Goal: Task Accomplishment & Management: Use online tool/utility

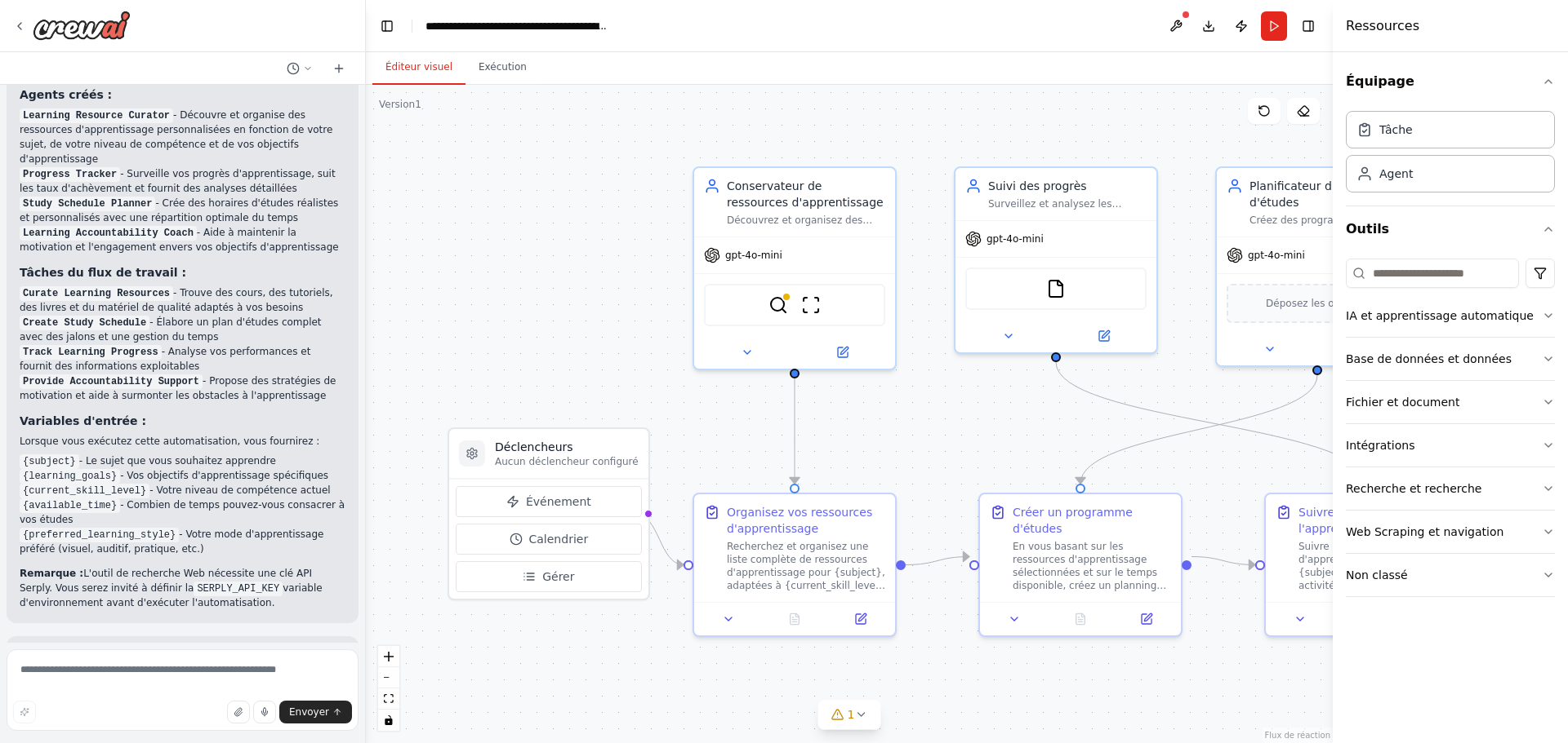
scroll to position [1524, 0]
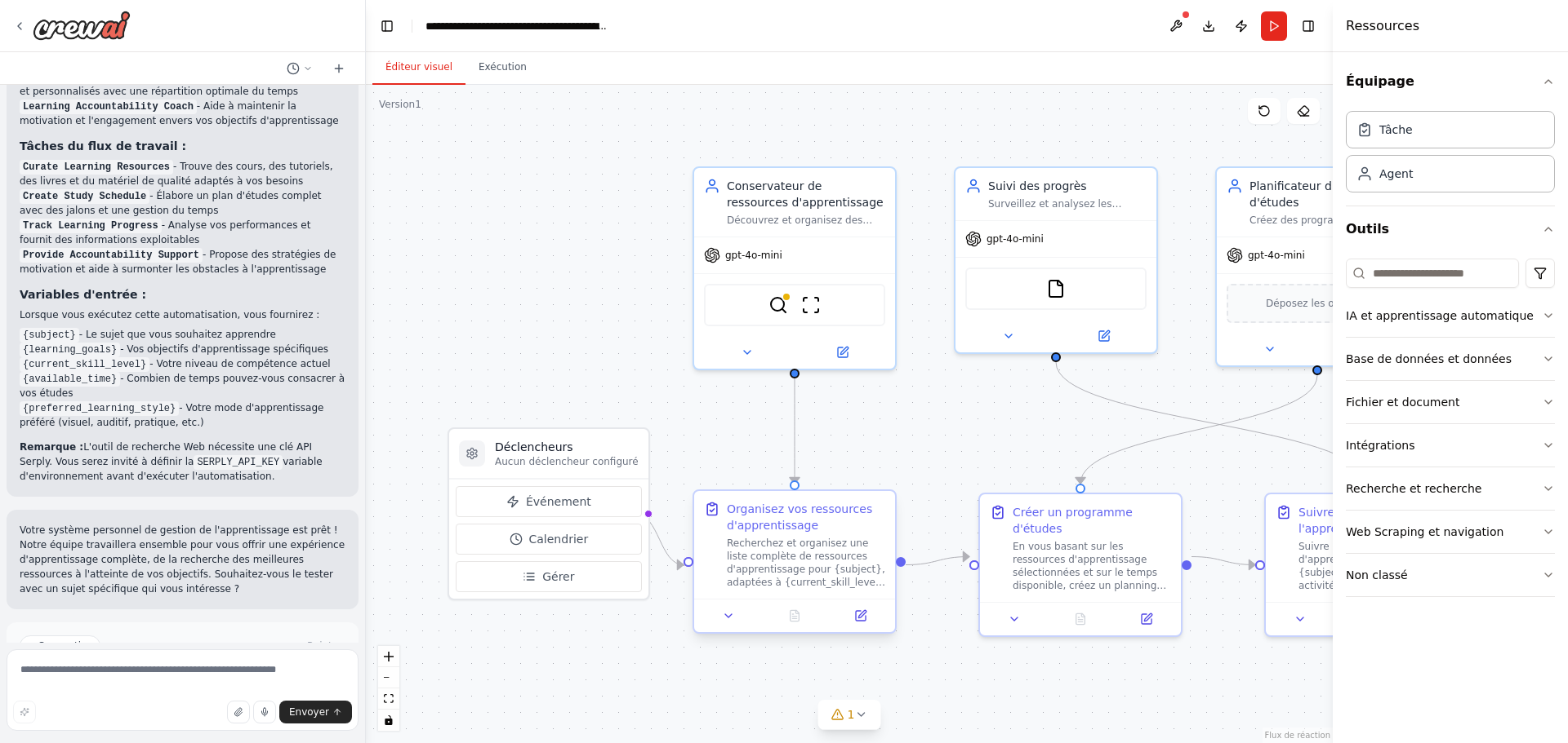
click at [803, 582] on font "Recherchez et organisez une liste complète de ressources d'apprentissage pour {…" at bounding box center [806, 628] width 159 height 182
click at [737, 620] on button at bounding box center [728, 616] width 56 height 19
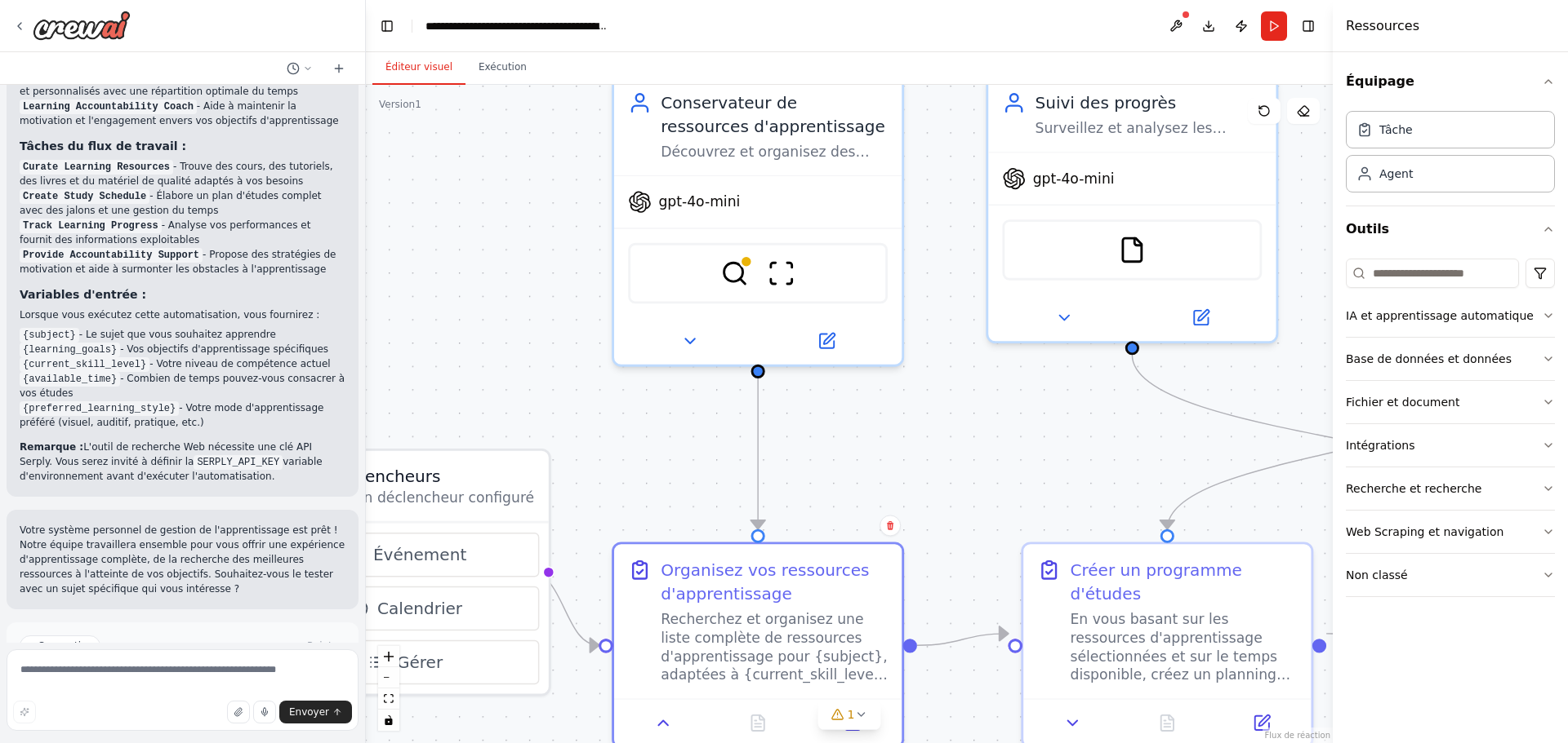
drag, startPoint x: 909, startPoint y: 459, endPoint x: 907, endPoint y: 167, distance: 292.0
click at [907, 167] on div ".deletable-edge-delete-btn { width: 20px; height: 20px; border: 0px solid #ffff…" at bounding box center [849, 413] width 967 height 658
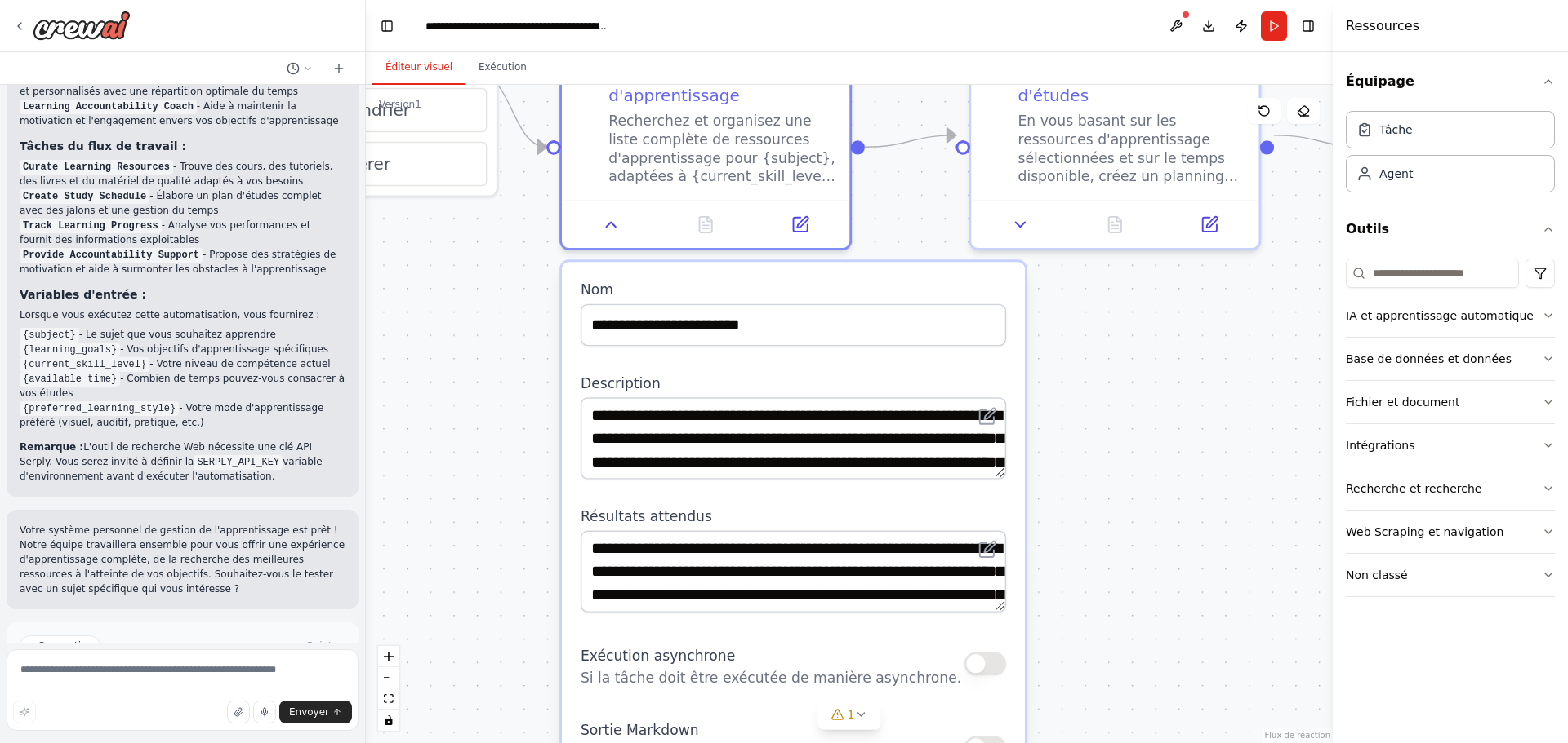
drag, startPoint x: 1236, startPoint y: 484, endPoint x: 1185, endPoint y: 278, distance: 212.2
click at [1185, 278] on div ".deletable-edge-delete-btn { width: 20px; height: 20px; border: 0px solid #ffff…" at bounding box center [849, 413] width 967 height 658
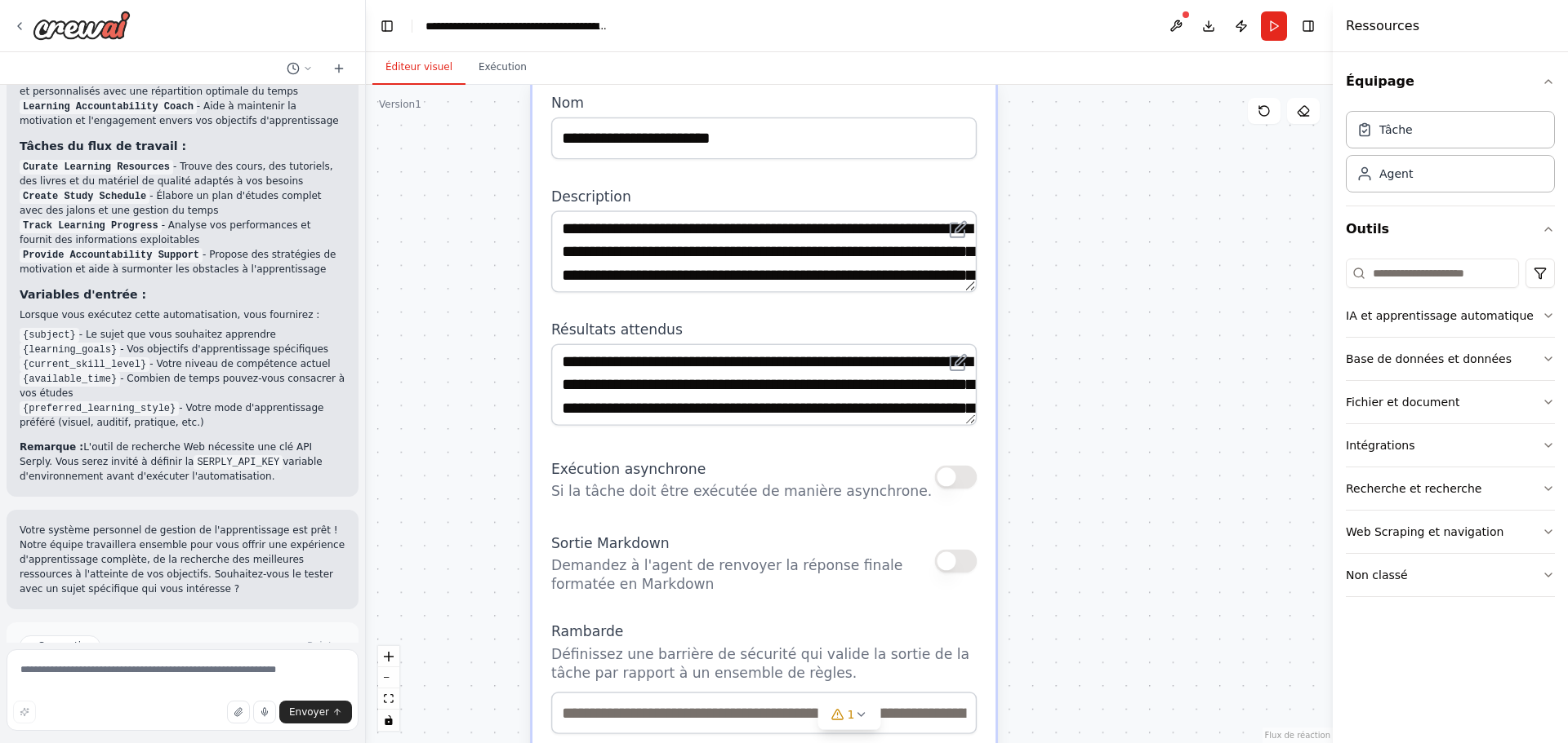
drag, startPoint x: 1211, startPoint y: 556, endPoint x: 1182, endPoint y: 369, distance: 189.2
click at [1182, 369] on div ".deletable-edge-delete-btn { width: 20px; height: 20px; border: 0px solid #ffff…" at bounding box center [849, 413] width 967 height 658
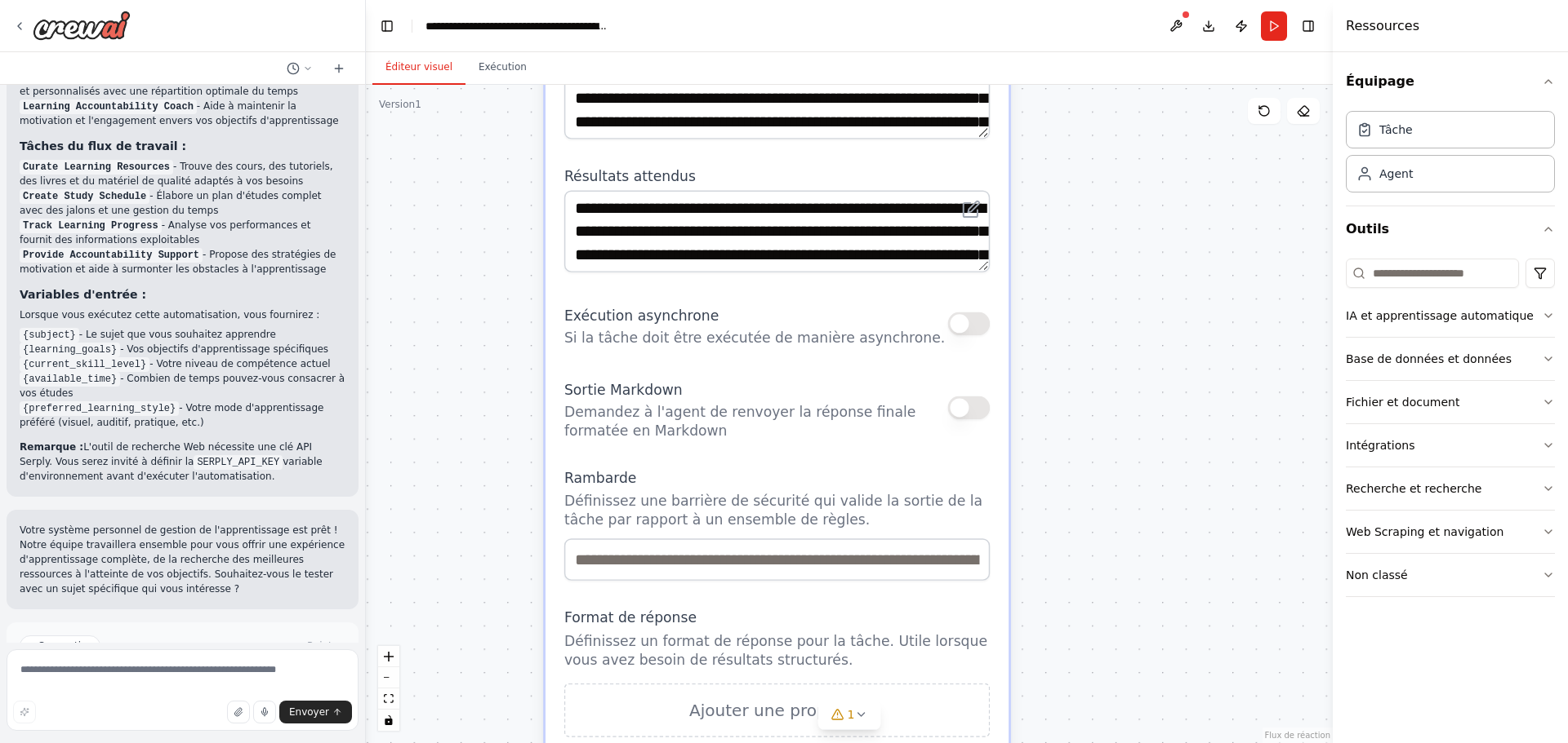
drag, startPoint x: 1182, startPoint y: 369, endPoint x: 1205, endPoint y: 137, distance: 233.1
click at [1205, 137] on div ".deletable-edge-delete-btn { width: 20px; height: 20px; border: 0px solid #ffff…" at bounding box center [849, 413] width 967 height 658
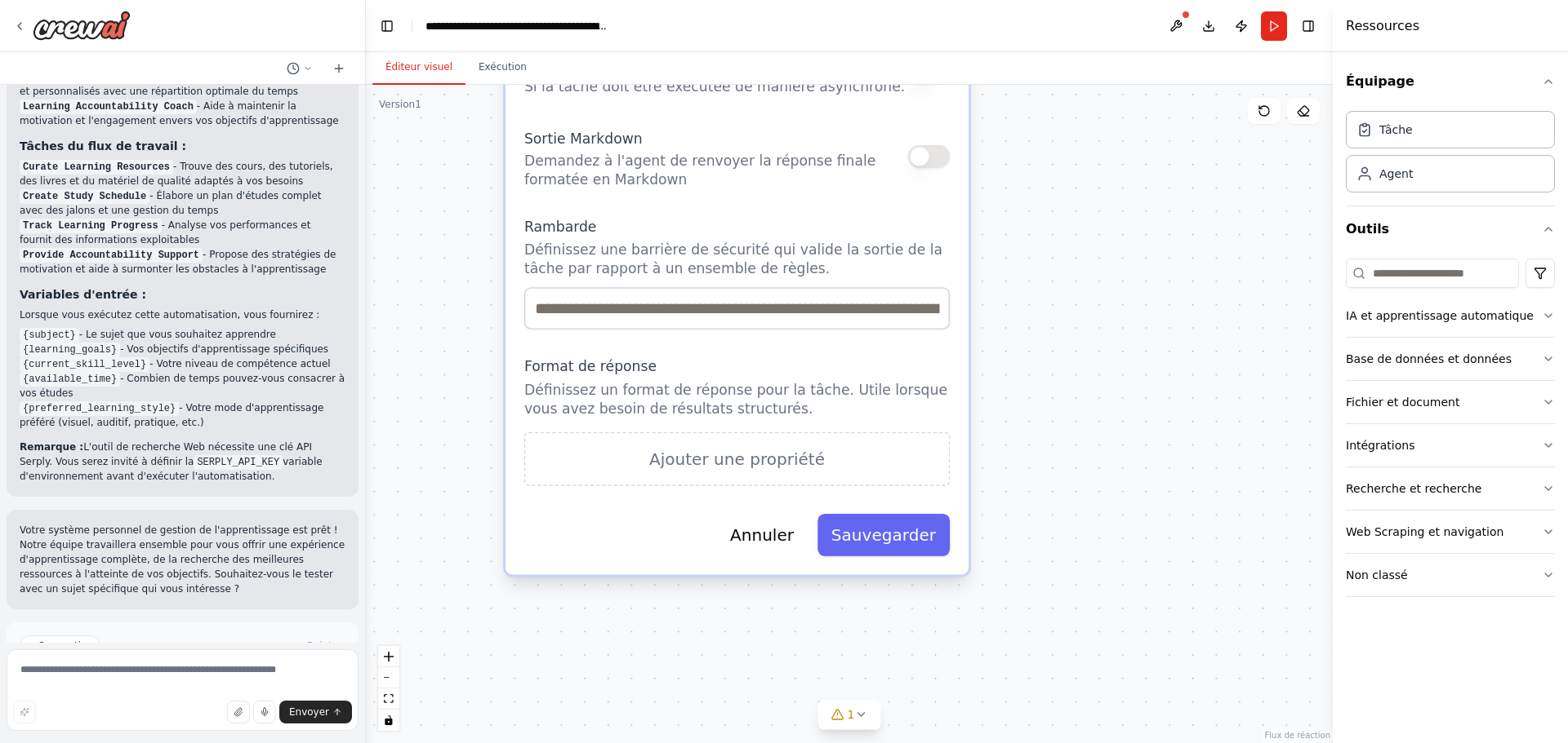
drag, startPoint x: 1252, startPoint y: 375, endPoint x: 1315, endPoint y: 616, distance: 249.1
click at [1315, 616] on div ".deletable-edge-delete-btn { width: 20px; height: 20px; border: 0px solid #ffff…" at bounding box center [849, 413] width 967 height 658
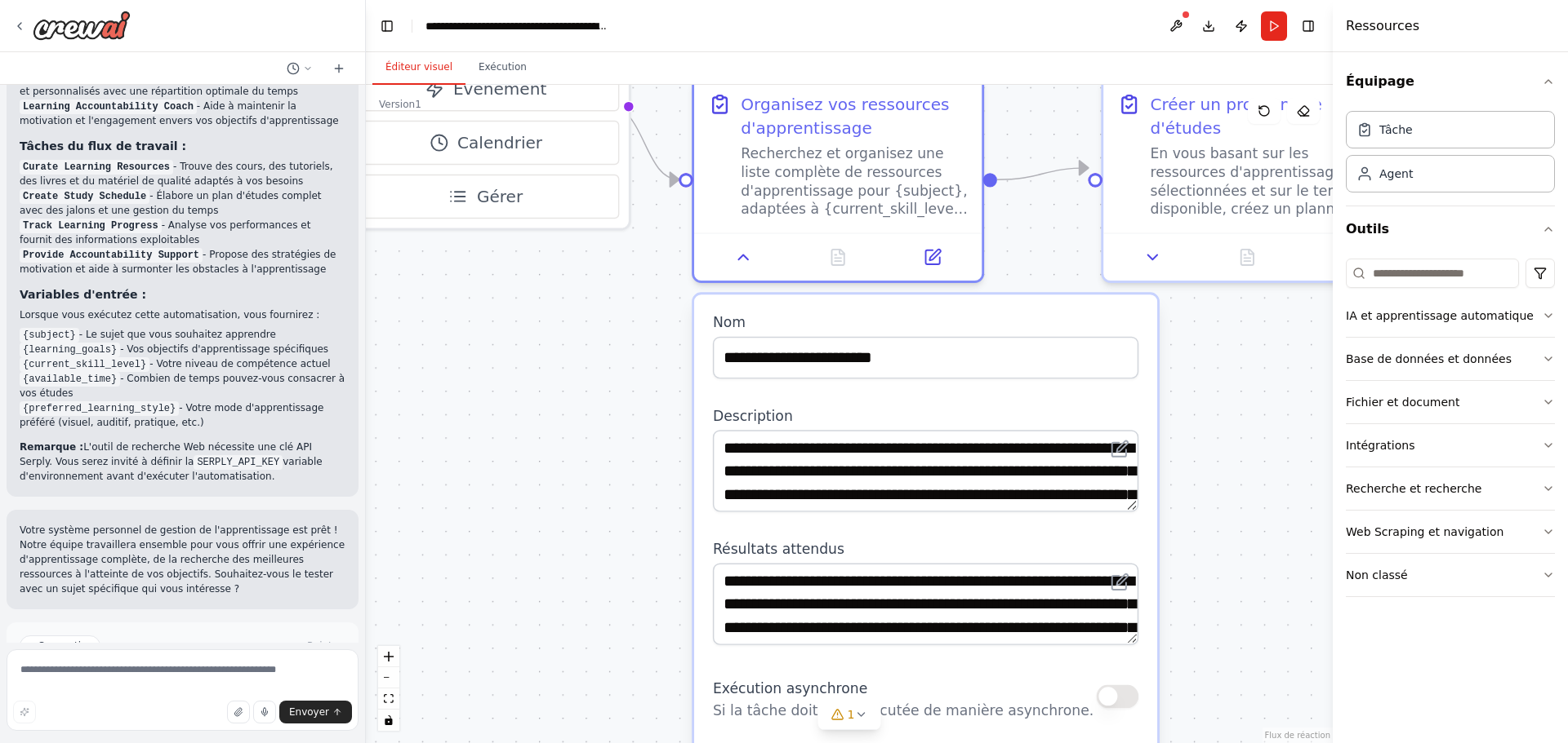
drag, startPoint x: 1273, startPoint y: 571, endPoint x: 1364, endPoint y: 782, distance: 229.8
click at [1364, 743] on html "Créez une équipe qui sélectionne des ressources d'apprentissage personnalisées,…" at bounding box center [784, 371] width 1568 height 743
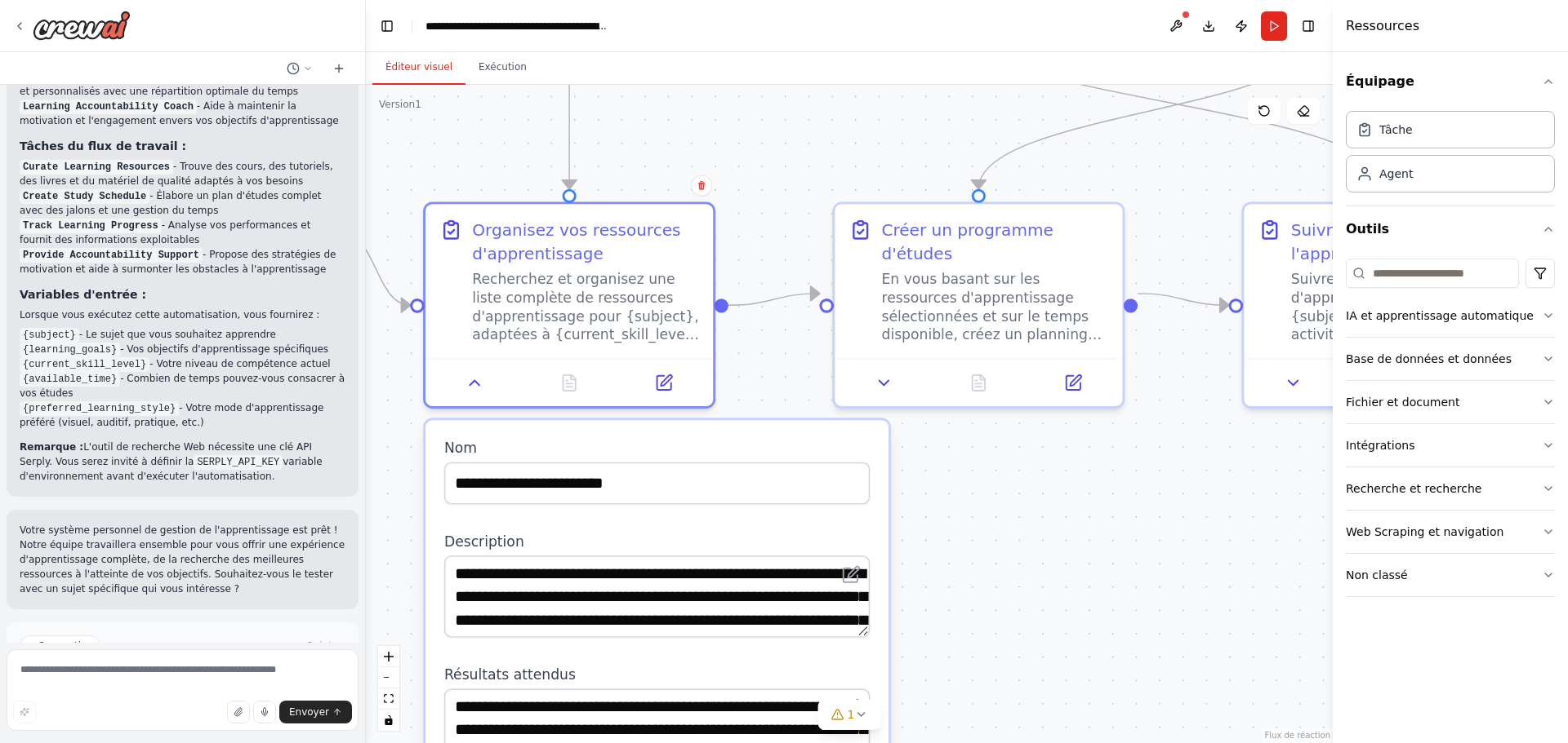
drag, startPoint x: 1260, startPoint y: 633, endPoint x: 969, endPoint y: 758, distance: 316.7
click at [969, 743] on html "Créez une équipe qui sélectionne des ressources d'apprentissage personnalisées,…" at bounding box center [784, 371] width 1568 height 743
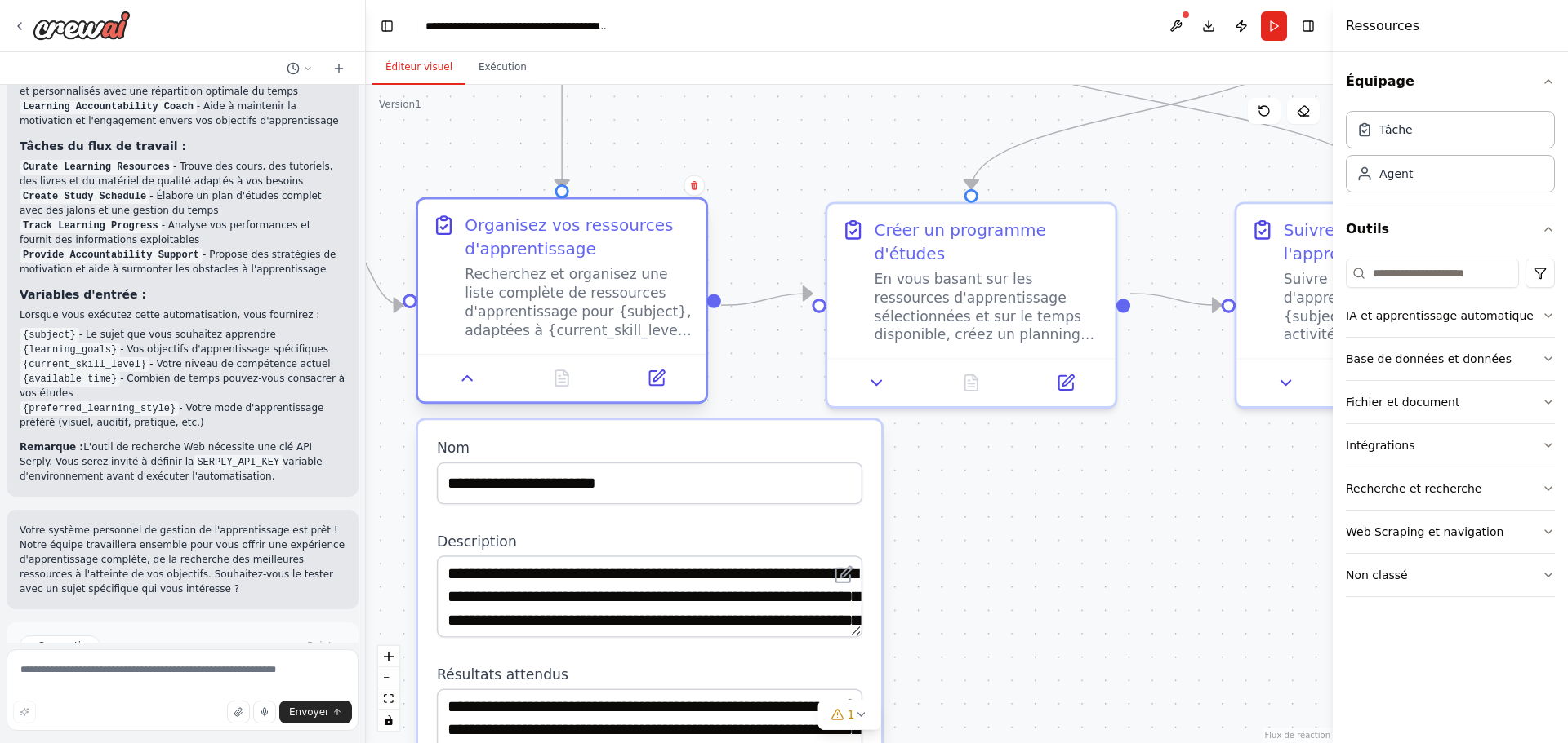
click at [450, 404] on div "Organisez vos ressources d'apprentissage Recherchez et organisez une liste comp…" at bounding box center [561, 301] width 292 height 206
click at [475, 390] on button at bounding box center [467, 377] width 80 height 27
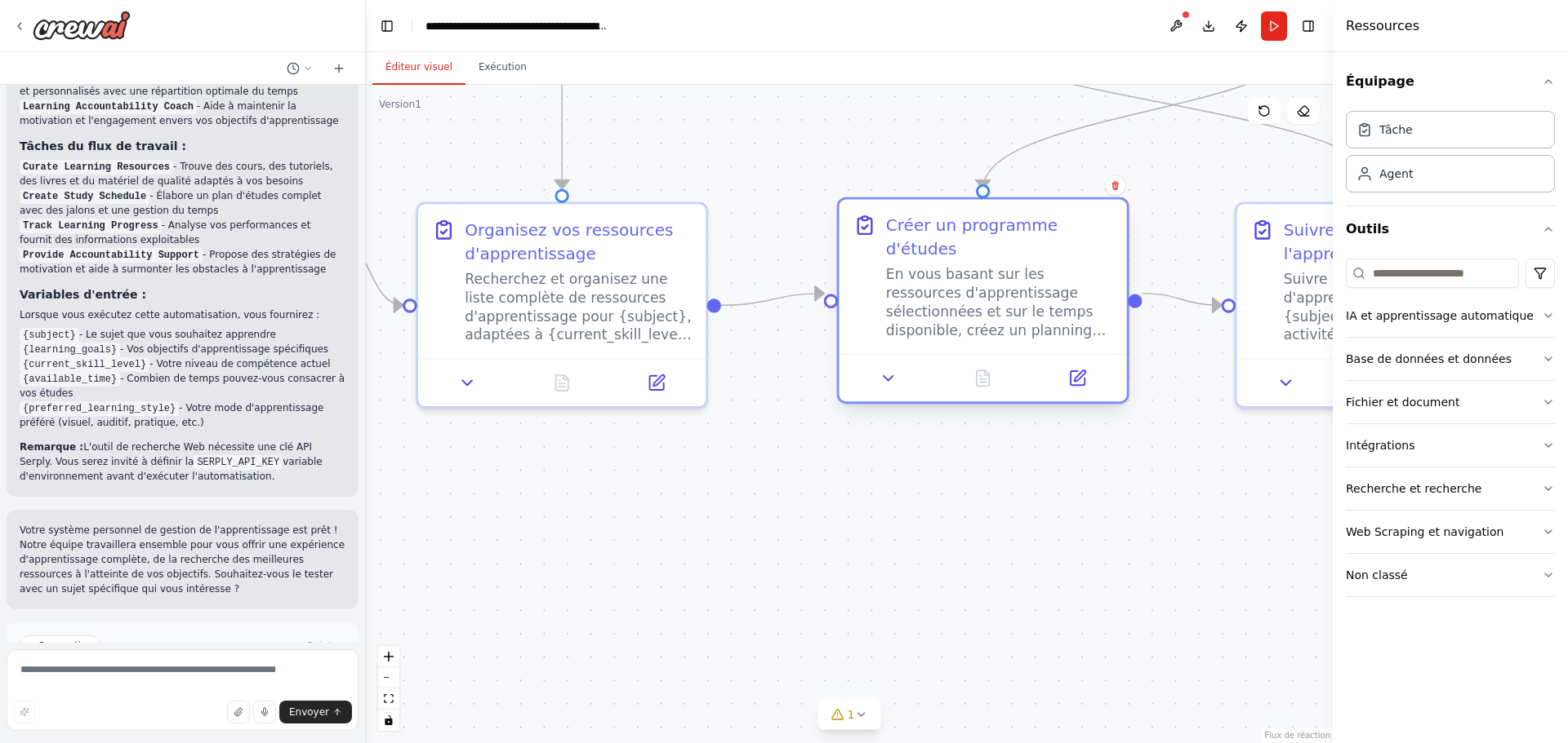
drag, startPoint x: 975, startPoint y: 264, endPoint x: 982, endPoint y: 277, distance: 14.8
click at [982, 277] on font "En vous basant sur les ressources d'apprentissage sélectionnées et sur le temps…" at bounding box center [997, 405] width 221 height 279
click at [902, 366] on button at bounding box center [888, 377] width 80 height 27
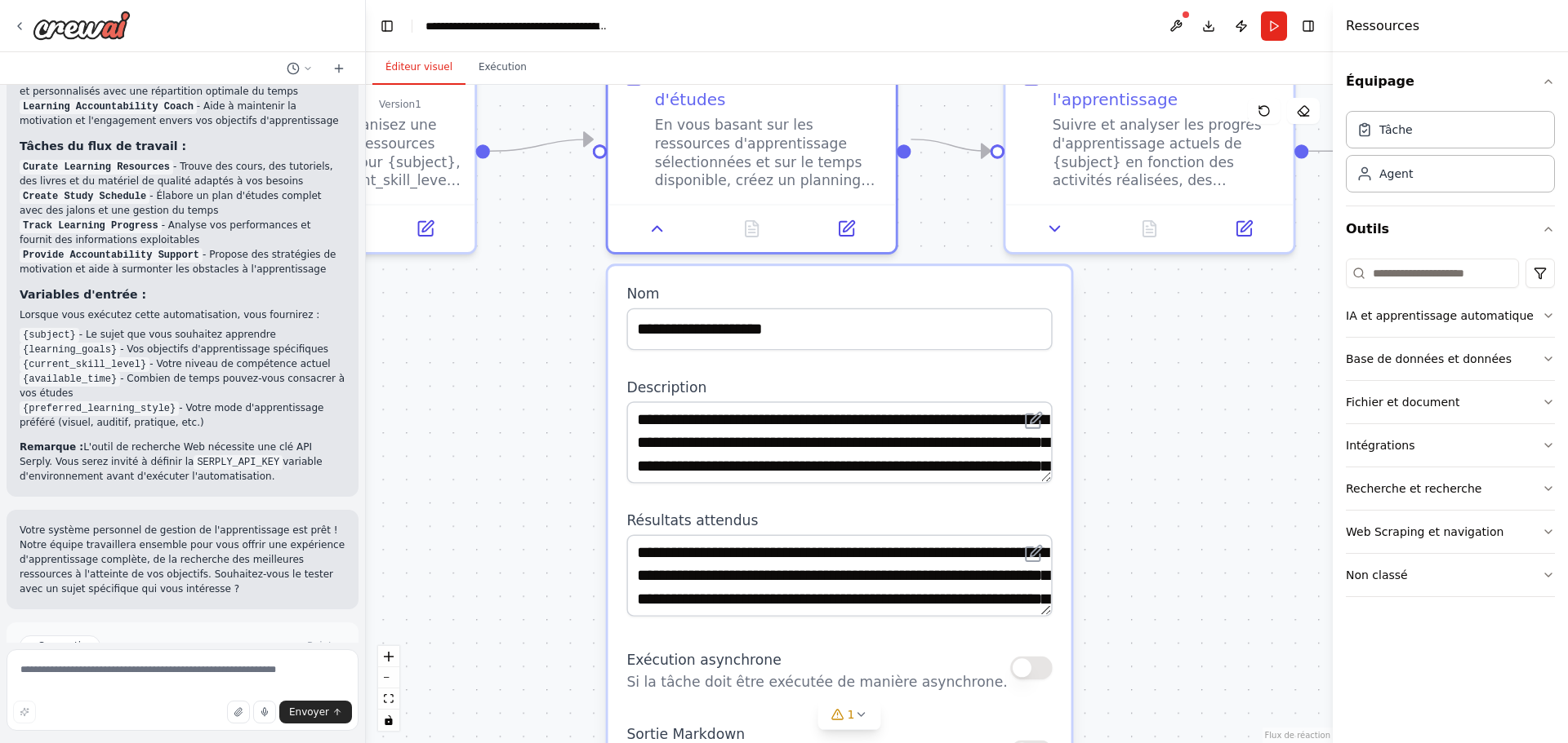
drag, startPoint x: 765, startPoint y: 577, endPoint x: 534, endPoint y: 423, distance: 277.6
click at [534, 423] on div ".deletable-edge-delete-btn { width: 20px; height: 20px; border: 0px solid #ffff…" at bounding box center [849, 413] width 967 height 658
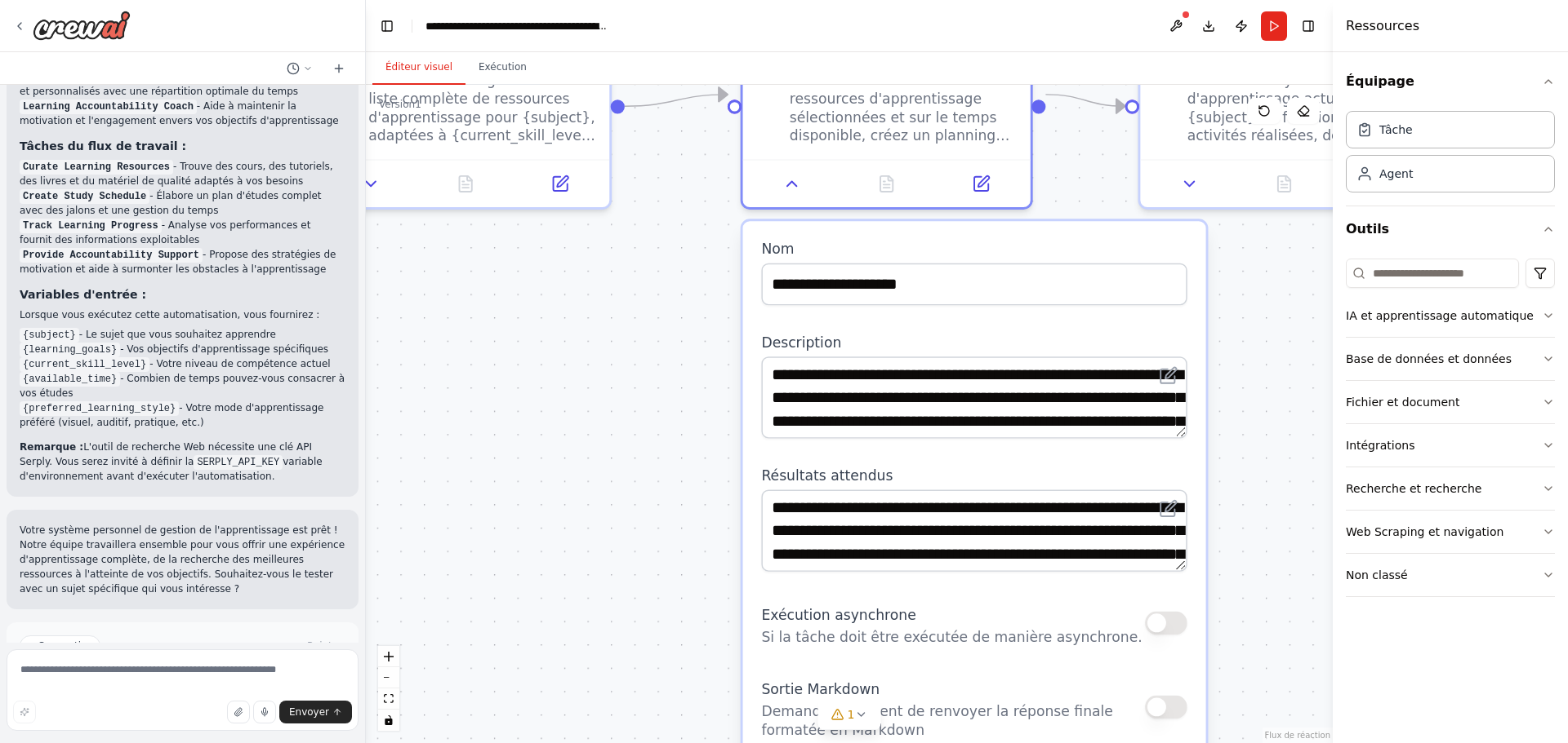
drag, startPoint x: 534, startPoint y: 423, endPoint x: 668, endPoint y: 378, distance: 141.4
click at [668, 378] on div ".deletable-edge-delete-btn { width: 20px; height: 20px; border: 0px solid #ffff…" at bounding box center [849, 413] width 967 height 658
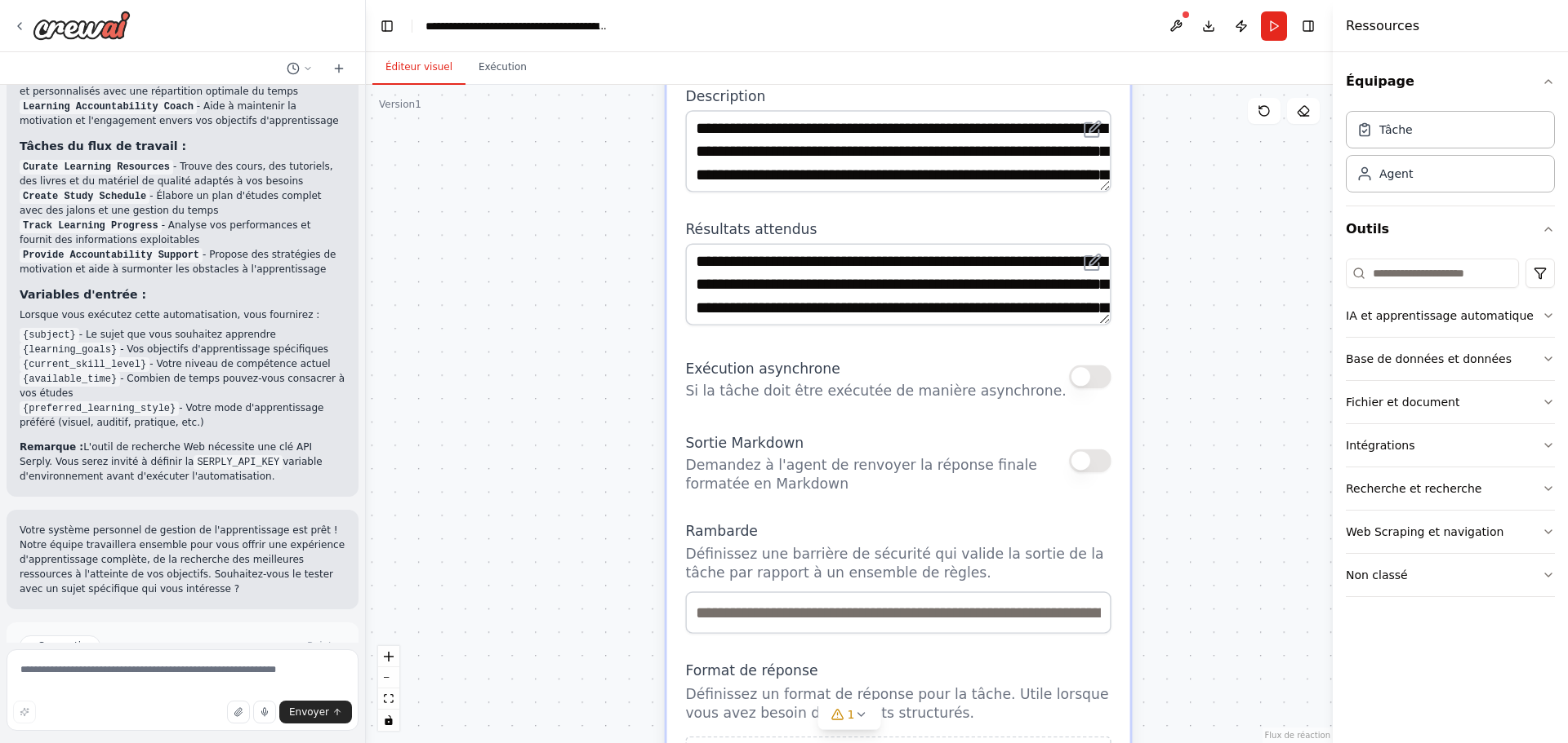
drag, startPoint x: 694, startPoint y: 567, endPoint x: 618, endPoint y: 320, distance: 258.4
click at [618, 320] on div ".deletable-edge-delete-btn { width: 20px; height: 20px; border: 0px solid #ffff…" at bounding box center [849, 413] width 967 height 658
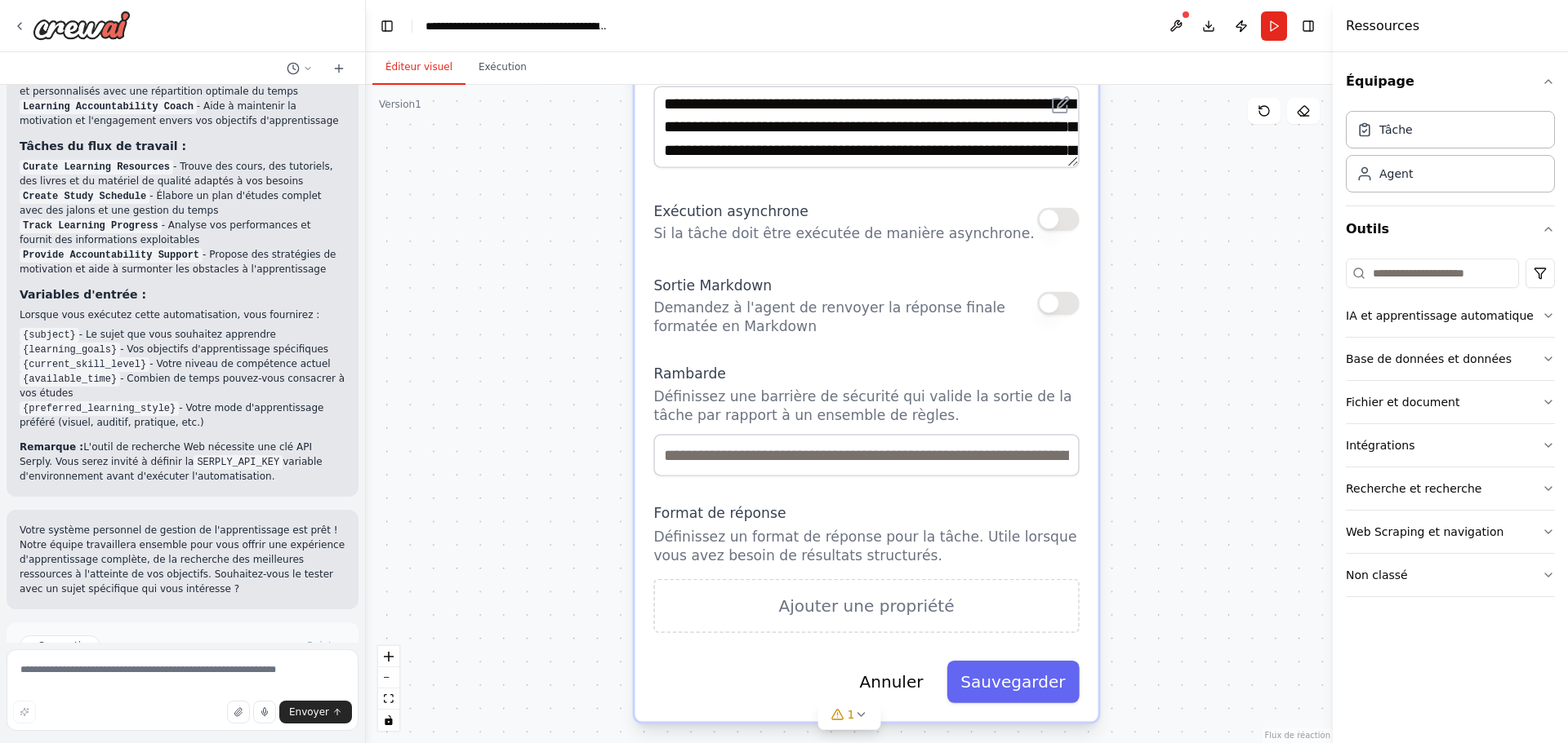
drag, startPoint x: 618, startPoint y: 320, endPoint x: 683, endPoint y: 461, distance: 155.3
click at [683, 461] on div ".deletable-edge-delete-btn { width: 20px; height: 20px; border: 0px solid #ffff…" at bounding box center [849, 413] width 967 height 658
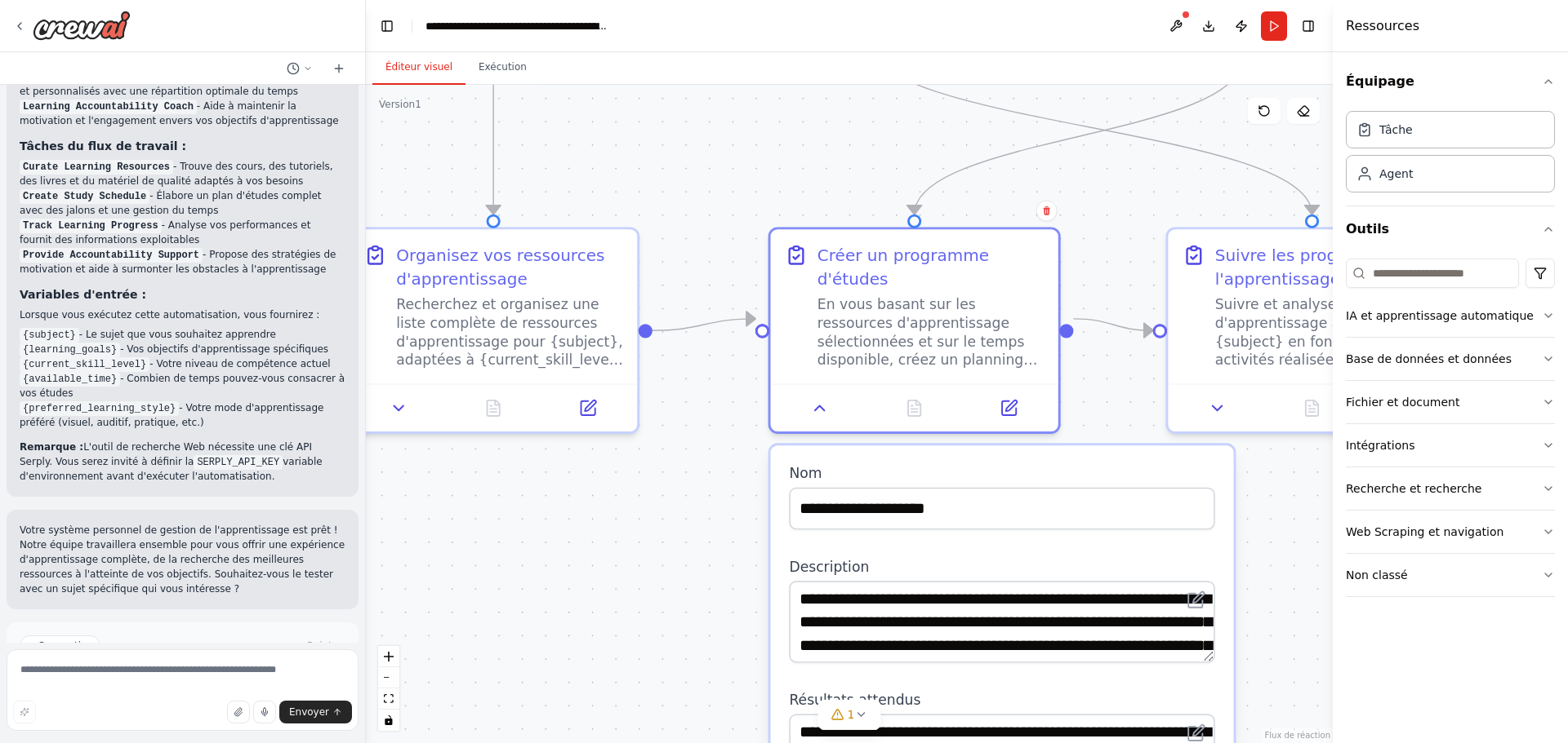
drag, startPoint x: 668, startPoint y: 390, endPoint x: 704, endPoint y: 725, distance: 336.9
click at [704, 725] on div ".deletable-edge-delete-btn { width: 20px; height: 20px; border: 0px solid #ffff…" at bounding box center [849, 413] width 967 height 658
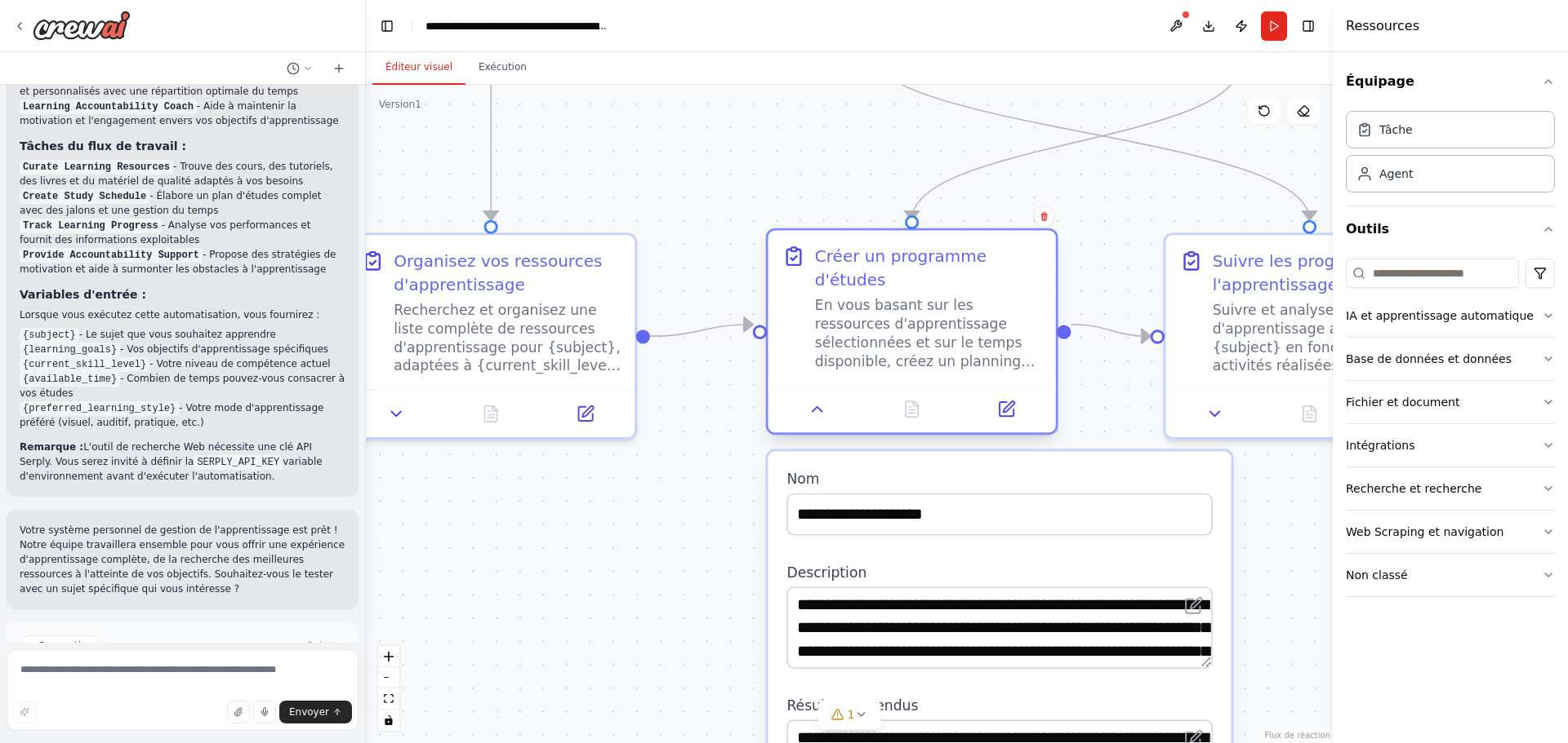
click at [835, 405] on div at bounding box center [912, 409] width 287 height 48
click at [805, 398] on button at bounding box center [817, 408] width 80 height 27
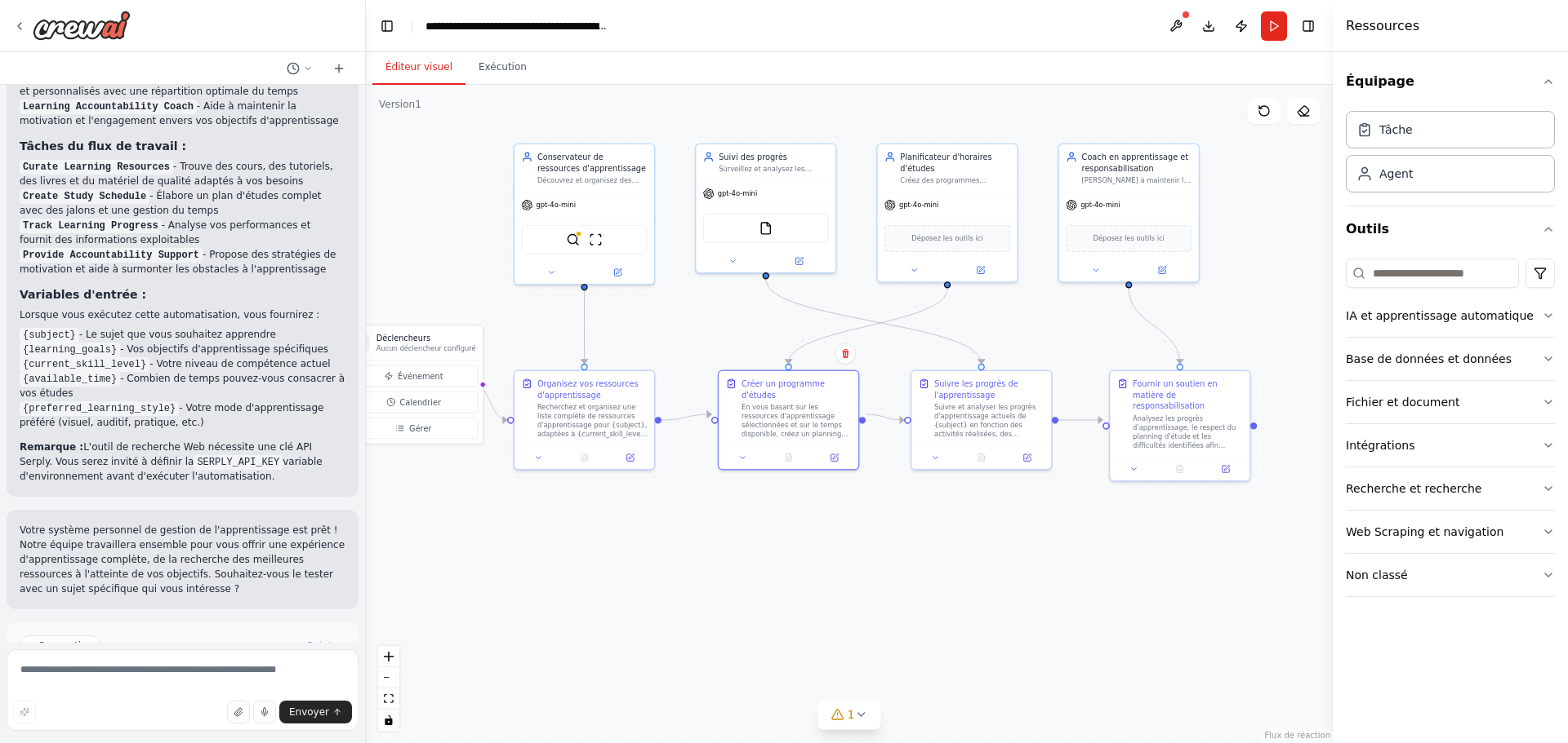
drag, startPoint x: 632, startPoint y: 539, endPoint x: 614, endPoint y: 542, distance: 18.2
click at [614, 542] on div ".deletable-edge-delete-btn { width: 20px; height: 20px; border: 0px solid #ffff…" at bounding box center [849, 413] width 967 height 658
click at [557, 272] on button at bounding box center [551, 271] width 63 height 14
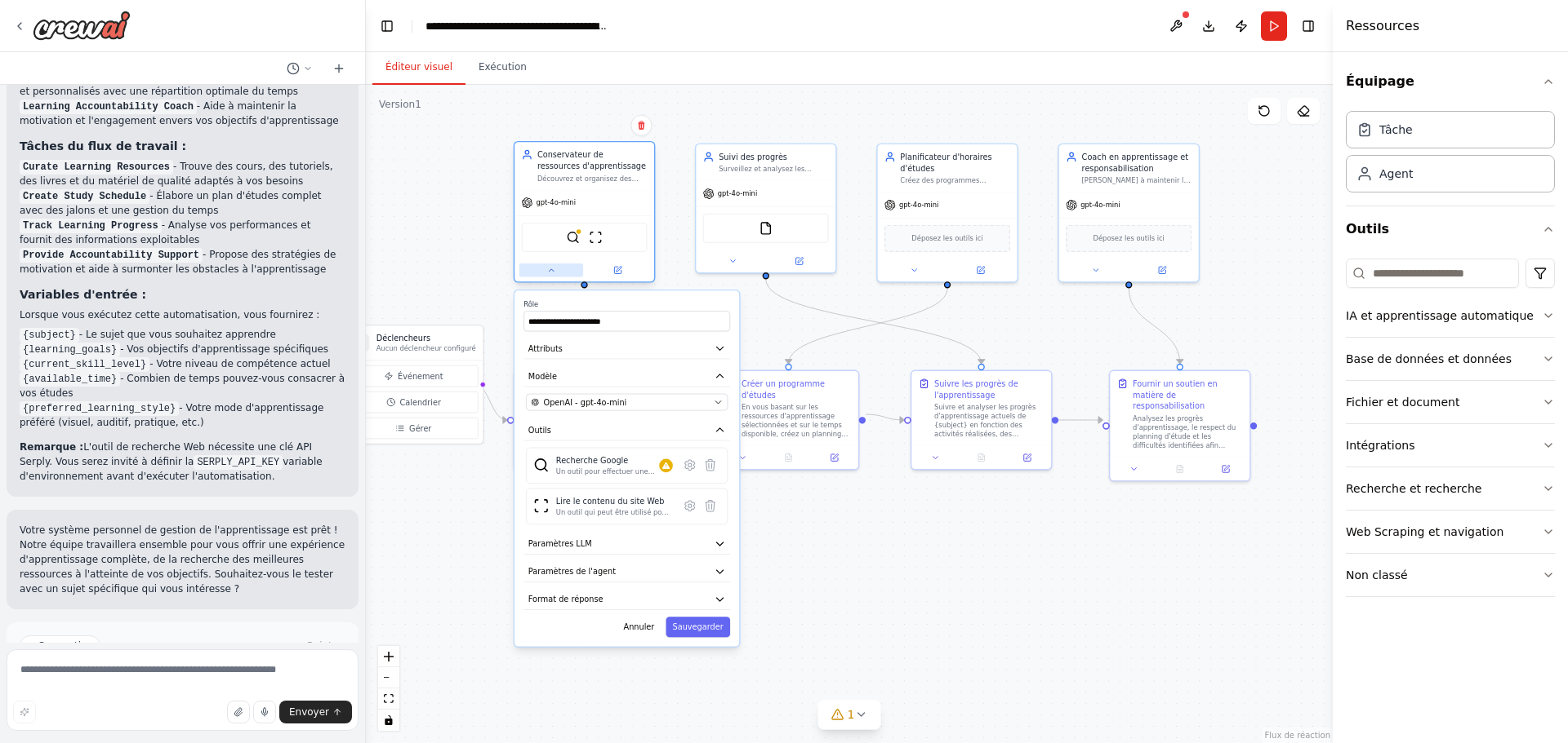
click at [557, 272] on button at bounding box center [551, 271] width 63 height 14
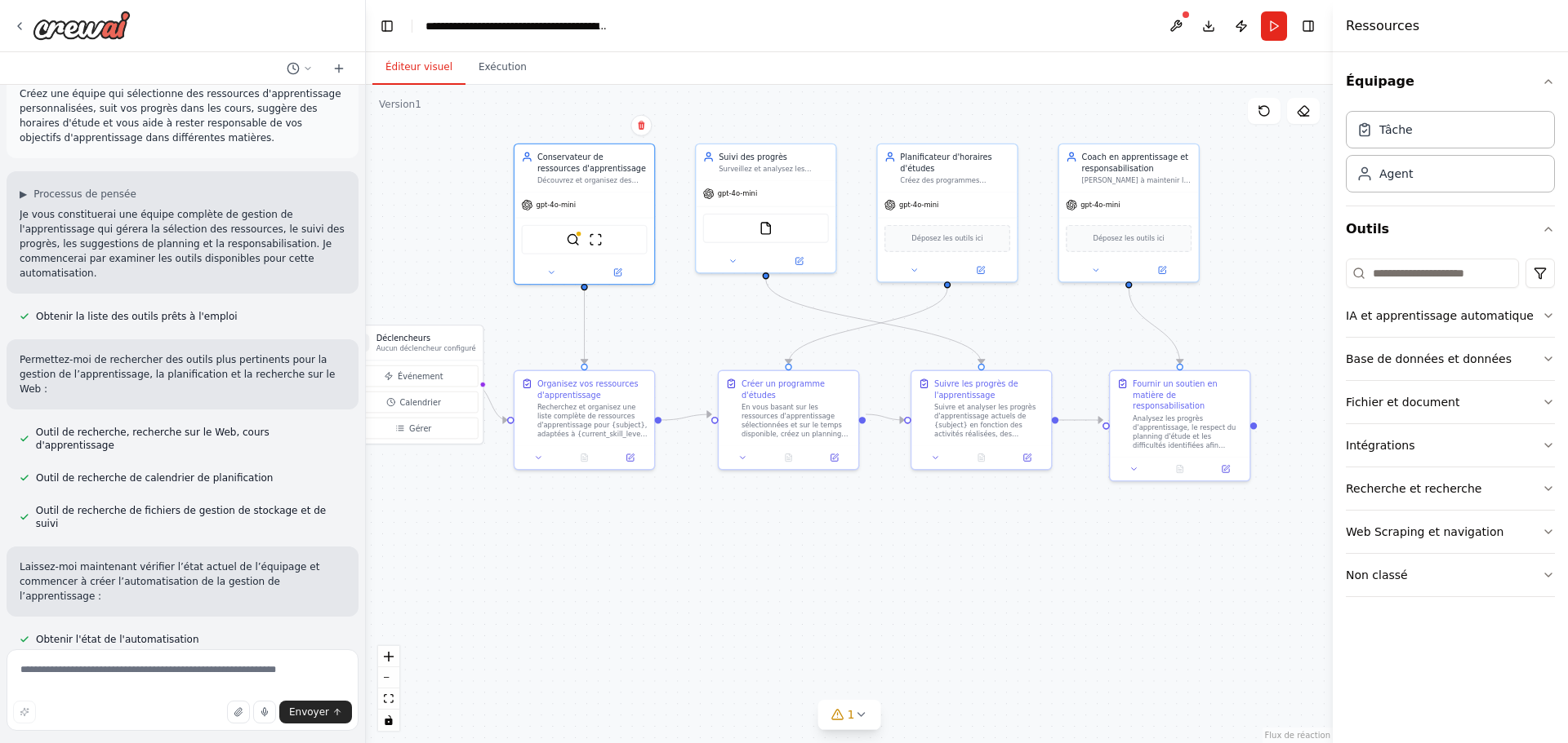
scroll to position [0, 0]
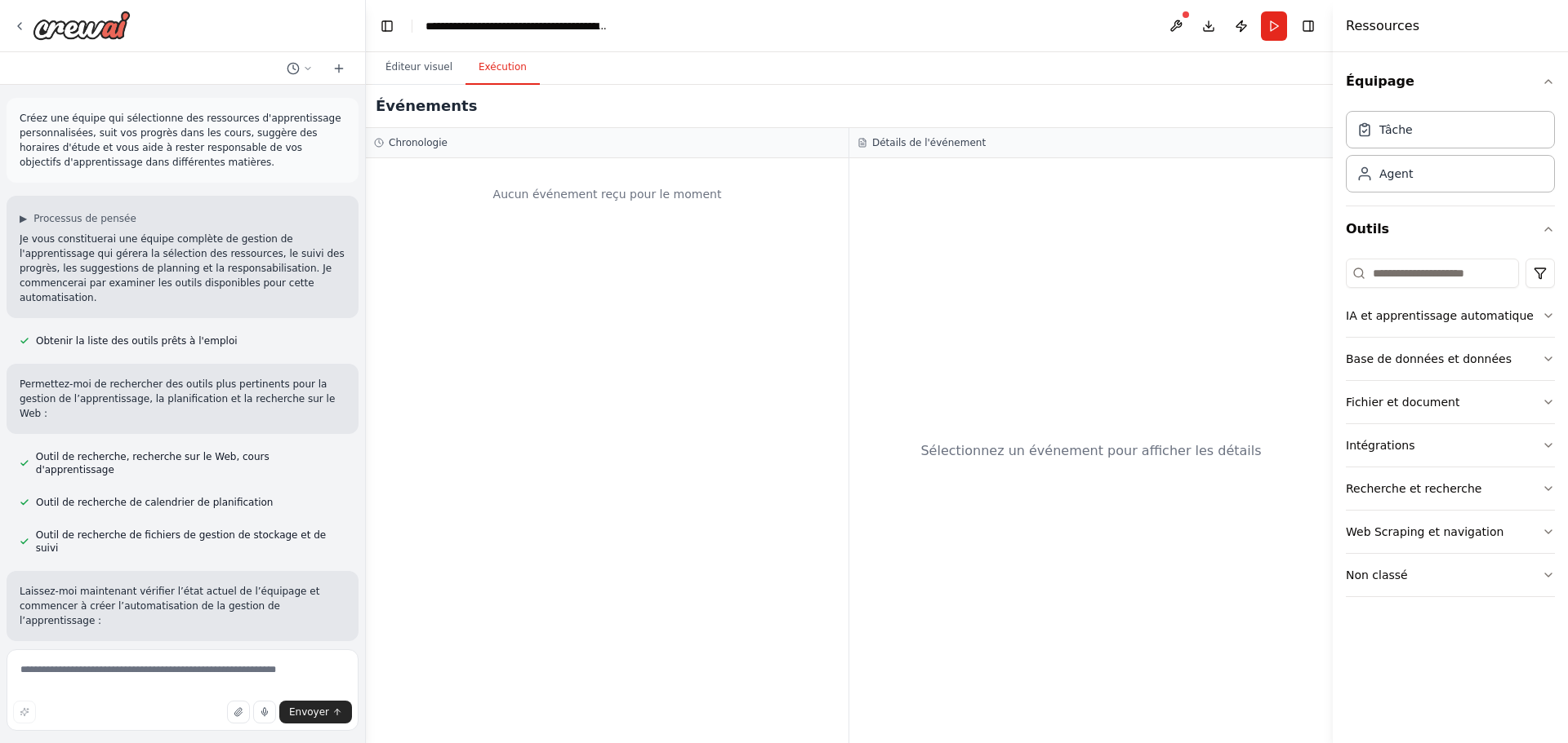
click at [485, 83] on button "Exécution" at bounding box center [503, 67] width 74 height 34
